Goal: Obtain resource: Download file/media

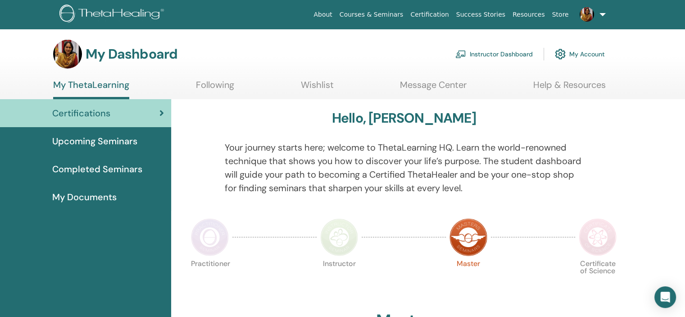
click at [505, 48] on link "Instructor Dashboard" at bounding box center [493, 54] width 77 height 20
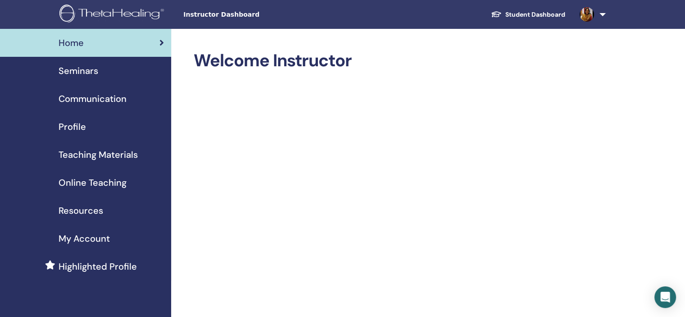
click at [73, 68] on span "Seminars" at bounding box center [79, 71] width 40 height 14
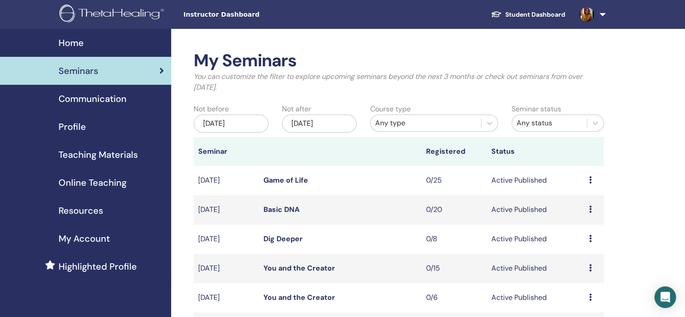
click at [91, 156] on span "Teaching Materials" at bounding box center [98, 155] width 79 height 14
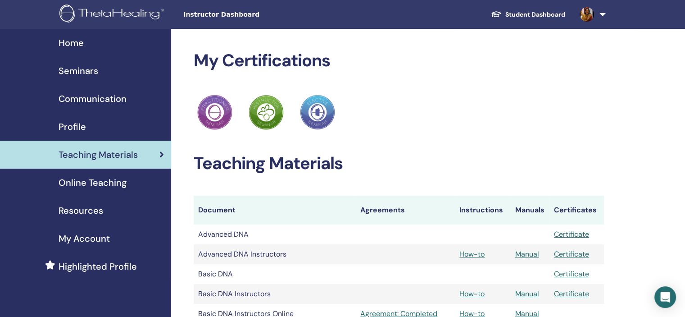
click at [76, 212] on span "Resources" at bounding box center [81, 211] width 45 height 14
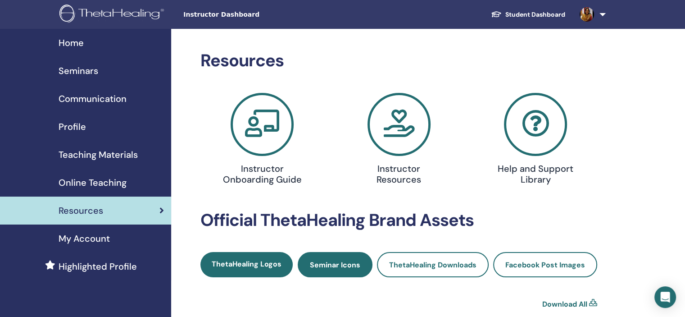
click at [345, 262] on span "Seminar Icons" at bounding box center [335, 264] width 50 height 9
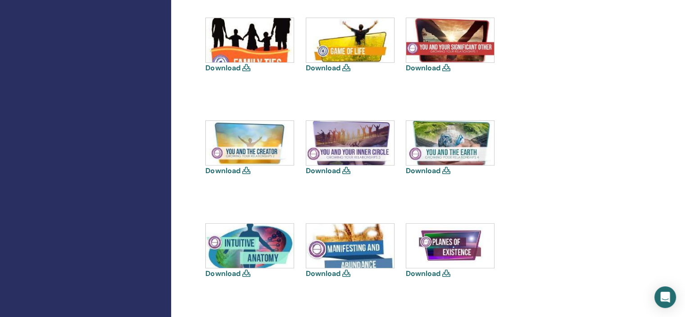
scroll to position [523, 0]
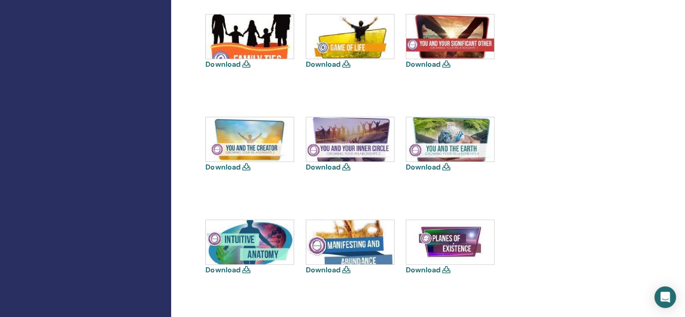
click at [255, 131] on img at bounding box center [250, 139] width 88 height 44
click at [247, 165] on icon at bounding box center [246, 166] width 8 height 7
click at [227, 165] on link "Download" at bounding box center [222, 166] width 35 height 9
click at [328, 61] on link "Download" at bounding box center [323, 63] width 35 height 9
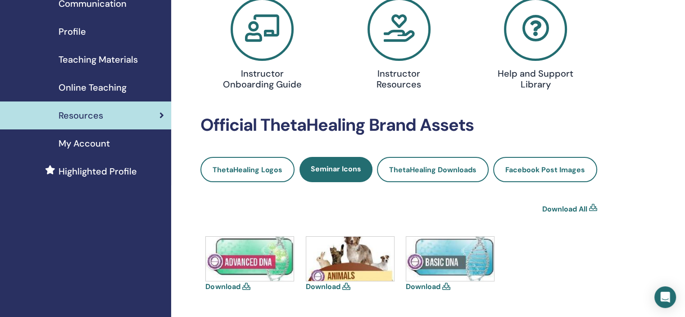
scroll to position [88, 0]
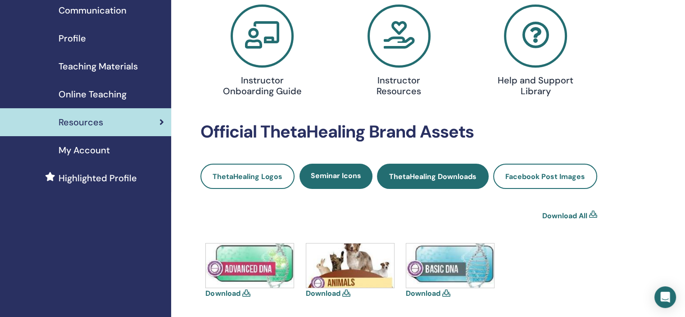
click at [471, 176] on span "ThetaHealing Downloads" at bounding box center [432, 176] width 87 height 9
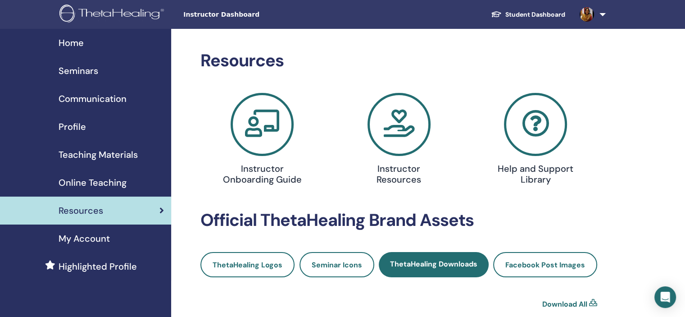
click at [402, 114] on icon at bounding box center [399, 124] width 63 height 63
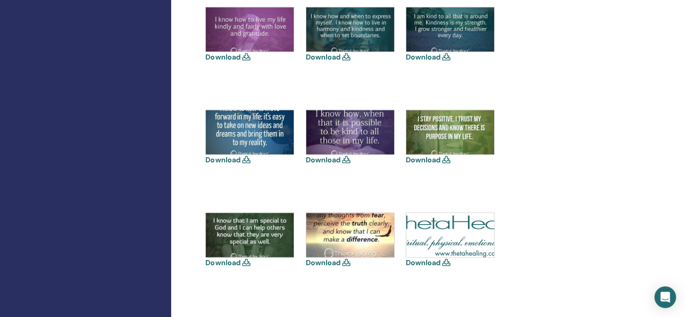
scroll to position [1244, 0]
